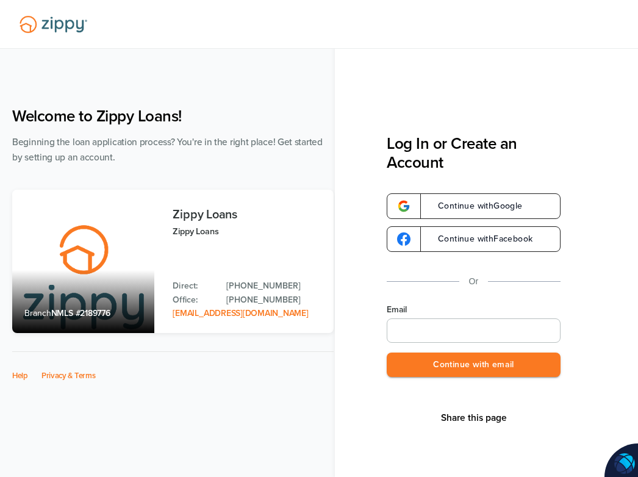
click at [416, 324] on input "Email" at bounding box center [474, 331] width 174 height 24
type input "**********"
click at [433, 367] on button "Continue with email" at bounding box center [474, 365] width 174 height 25
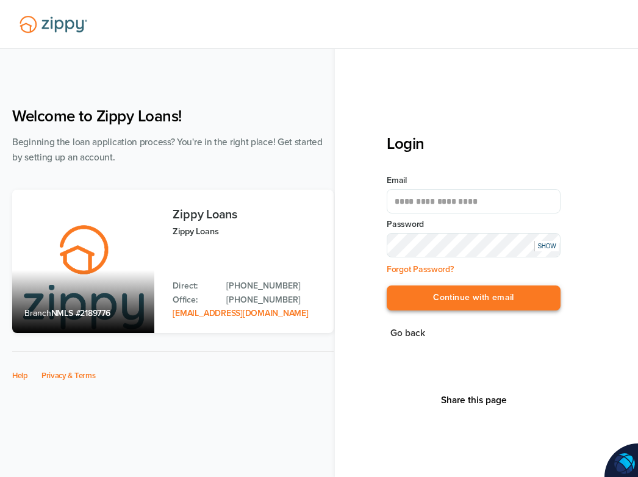
click at [461, 300] on button "Continue with email" at bounding box center [474, 298] width 174 height 25
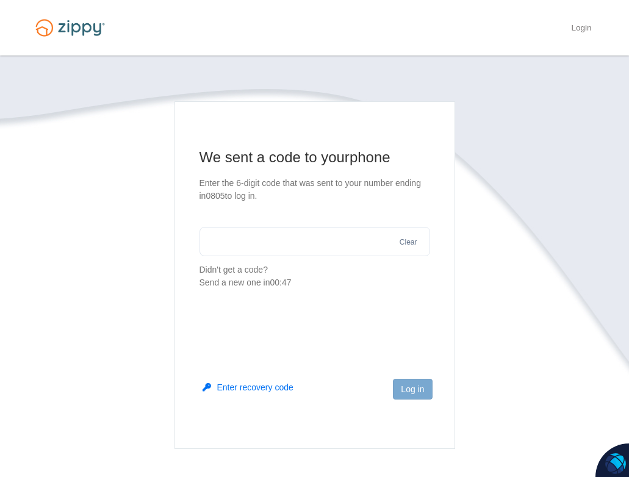
drag, startPoint x: 325, startPoint y: 230, endPoint x: 327, endPoint y: 244, distance: 13.6
click at [326, 241] on input "text" at bounding box center [315, 241] width 231 height 29
type input "******"
click at [414, 389] on button "Log in" at bounding box center [412, 389] width 39 height 21
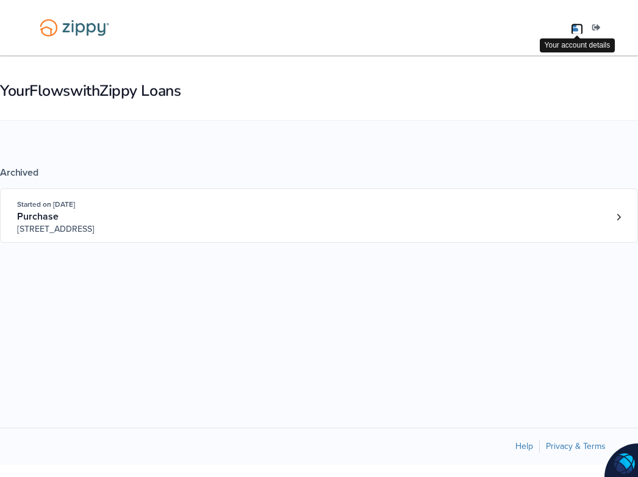
click at [577, 29] on icon "edit profile" at bounding box center [574, 28] width 7 height 9
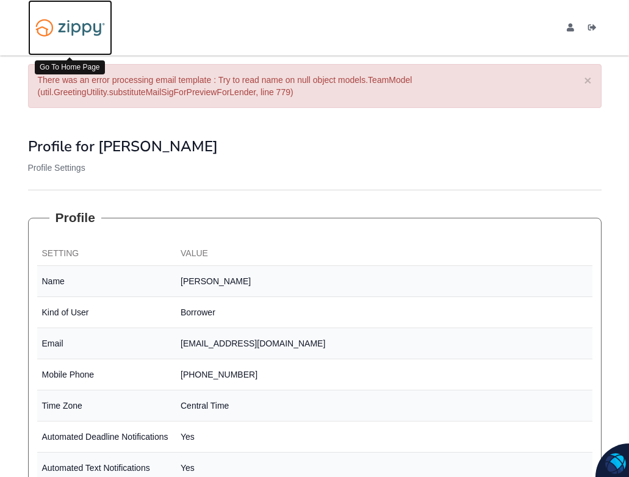
click at [59, 29] on img at bounding box center [70, 27] width 84 height 29
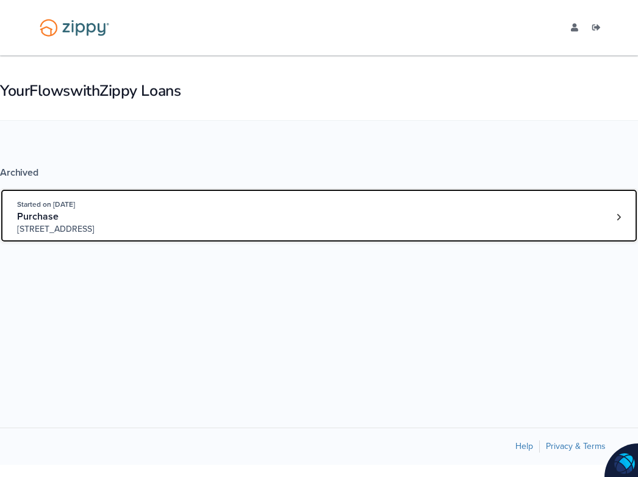
click at [45, 215] on span "Purchase" at bounding box center [37, 217] width 41 height 12
